Goal: Information Seeking & Learning: Understand process/instructions

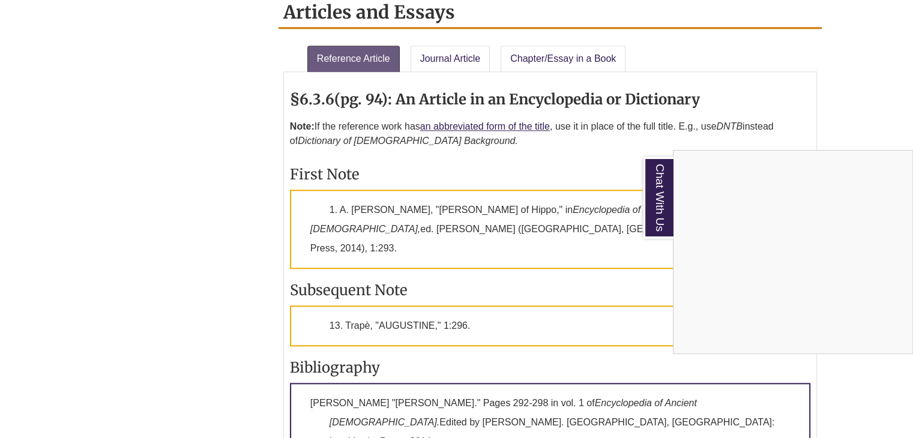
scroll to position [1308, 0]
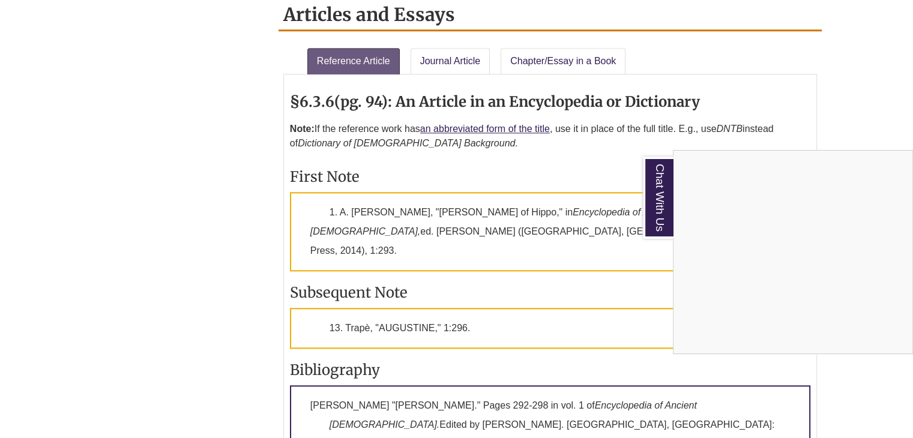
click at [521, 242] on div "Chat With Us" at bounding box center [456, 219] width 913 height 438
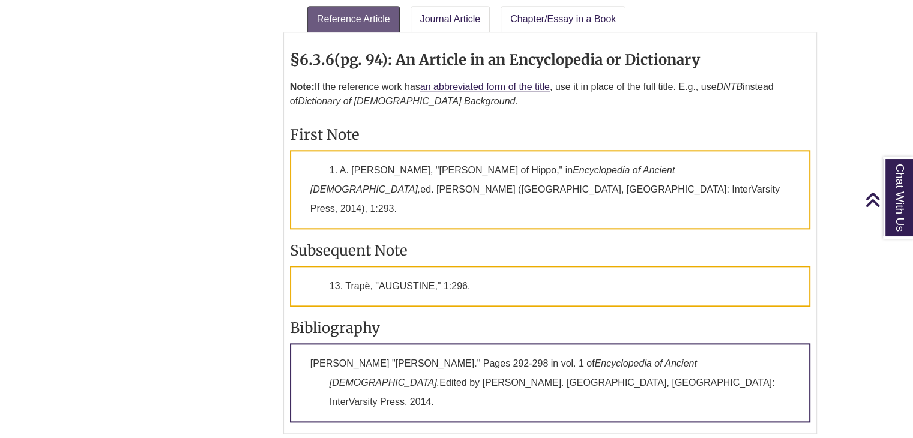
scroll to position [1356, 0]
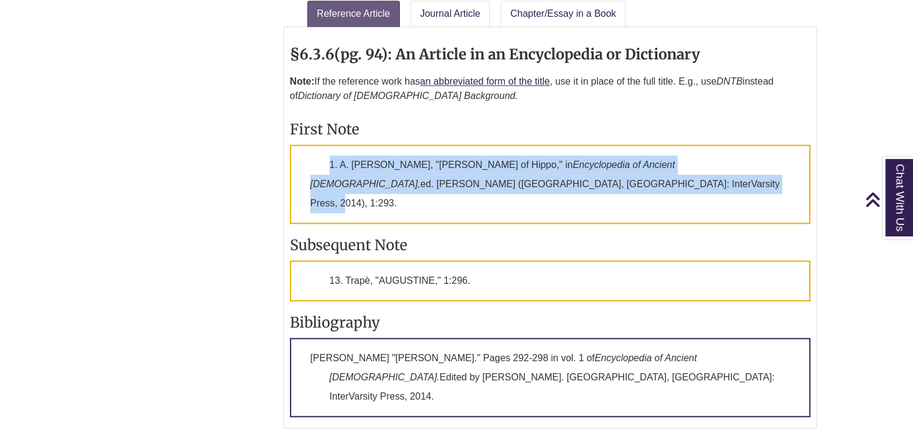
drag, startPoint x: 540, startPoint y: 152, endPoint x: 324, endPoint y: 136, distance: 216.6
click at [324, 145] on p "1. A. [PERSON_NAME], "[PERSON_NAME]," in Encyclopedia of Ancient [DEMOGRAPHIC_D…" at bounding box center [550, 184] width 520 height 79
copy p "1. A. [PERSON_NAME], "[PERSON_NAME]," in Encyclopedia of Ancient [DEMOGRAPHIC_D…"
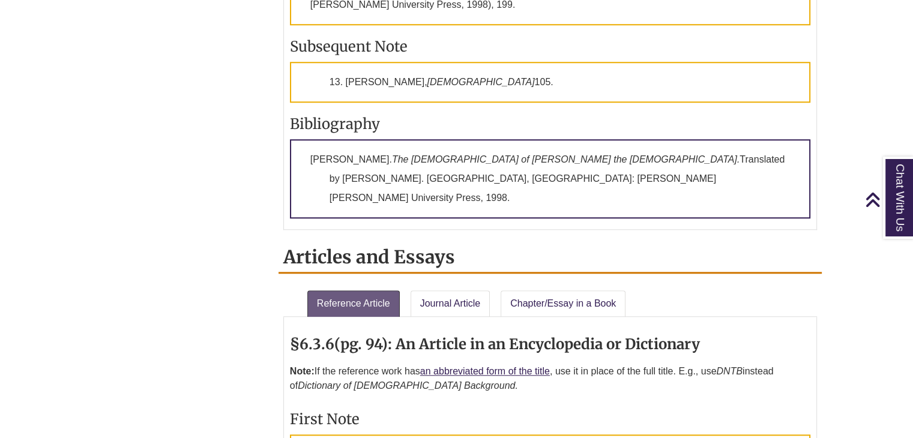
scroll to position [1066, 0]
click at [461, 290] on link "Journal Article" at bounding box center [450, 303] width 80 height 26
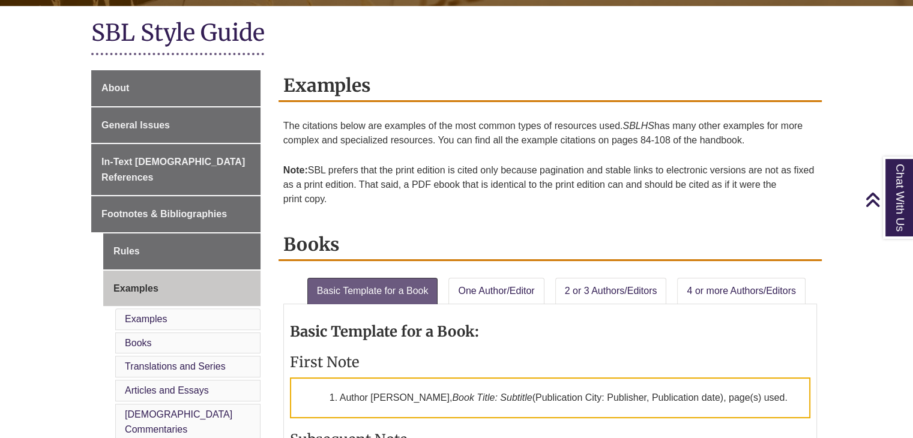
scroll to position [268, 0]
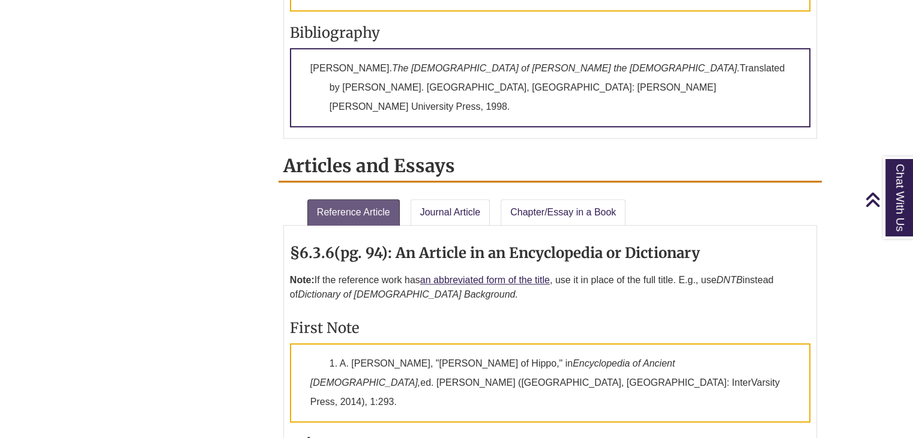
scroll to position [1158, 0]
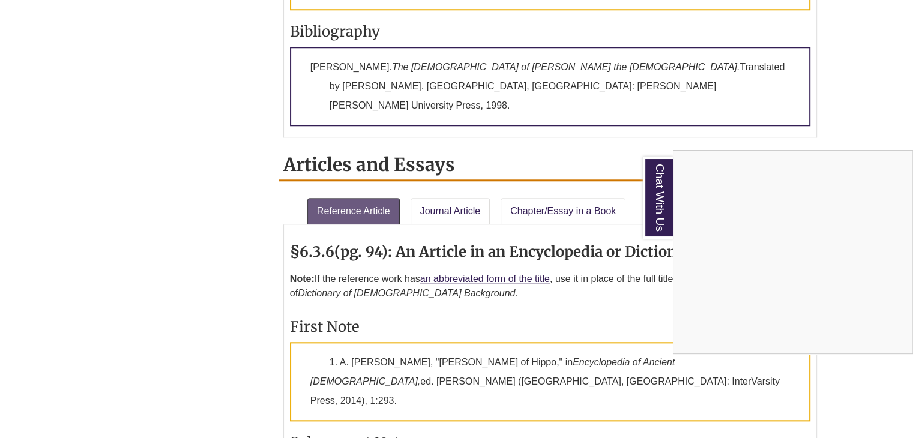
click at [507, 250] on div "Chat With Us" at bounding box center [456, 219] width 913 height 438
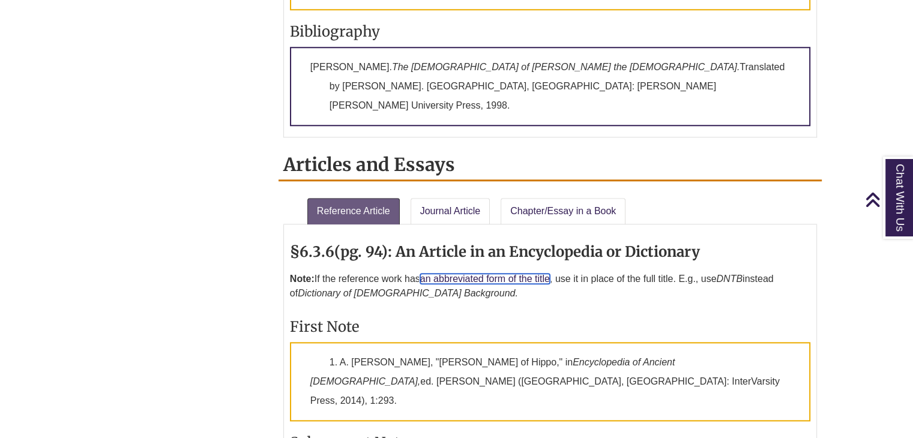
click at [507, 274] on link "an abbreviated form of the title" at bounding box center [485, 279] width 130 height 10
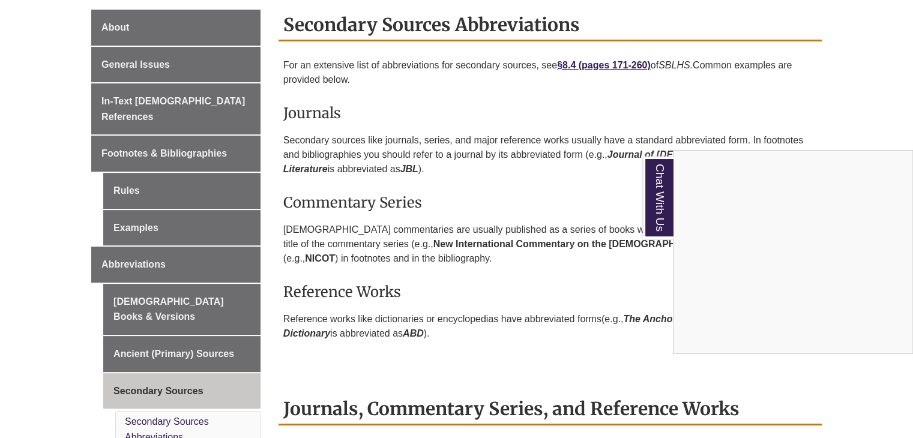
scroll to position [325, 0]
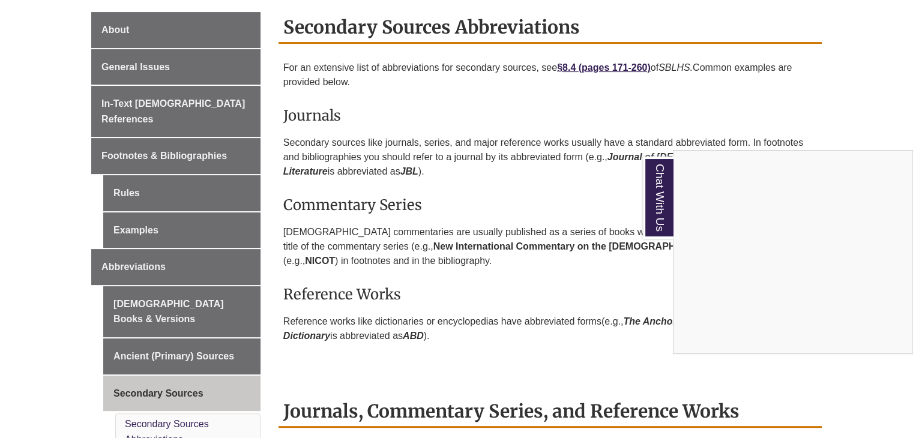
click at [175, 145] on div "Chat With Us" at bounding box center [456, 219] width 913 height 438
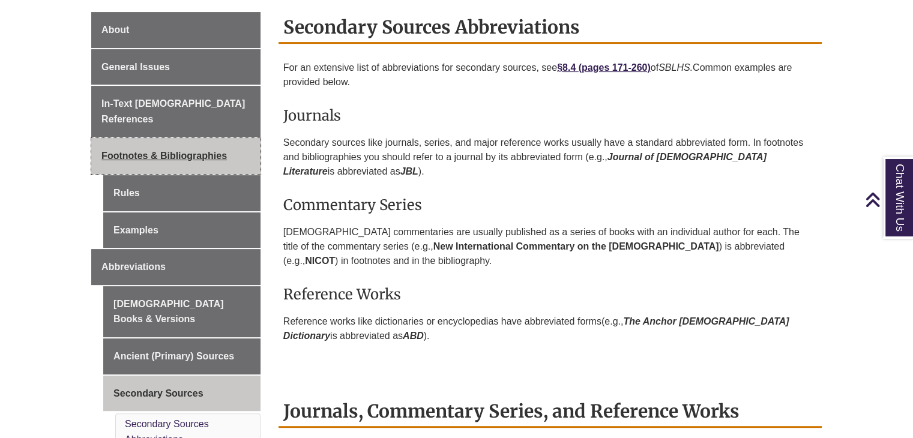
click at [190, 145] on link "Footnotes & Bibliographies" at bounding box center [175, 156] width 169 height 36
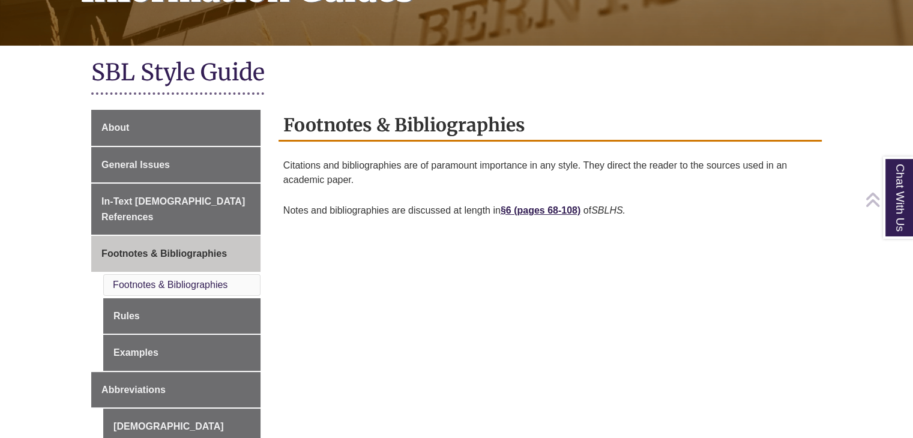
scroll to position [228, 0]
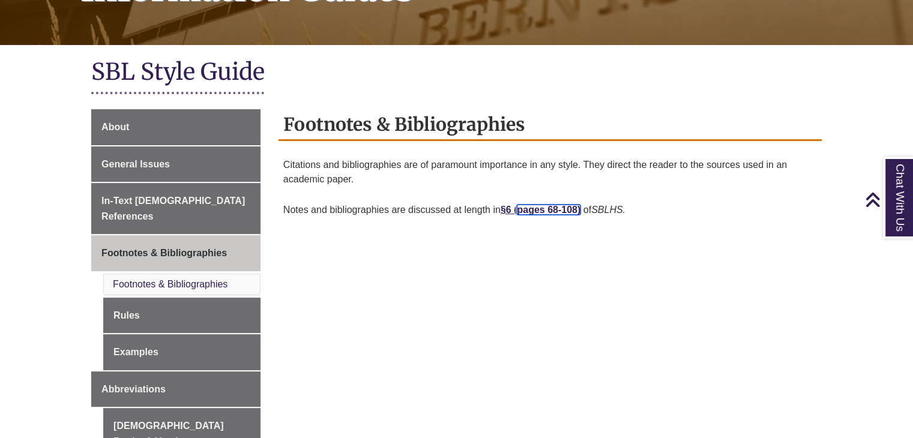
click at [550, 207] on link "pages 68-108)" at bounding box center [549, 210] width 64 height 10
